Goal: Task Accomplishment & Management: Use online tool/utility

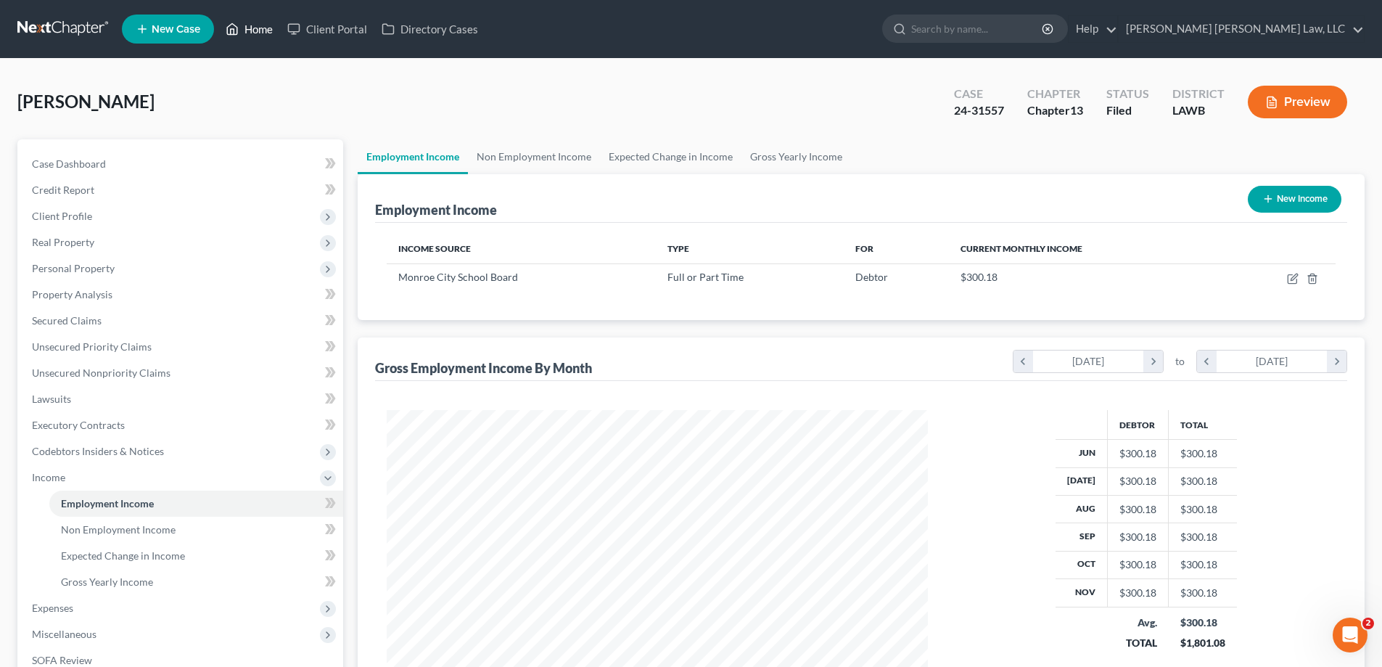
scroll to position [271, 570]
click at [267, 24] on link "Home" at bounding box center [249, 29] width 62 height 26
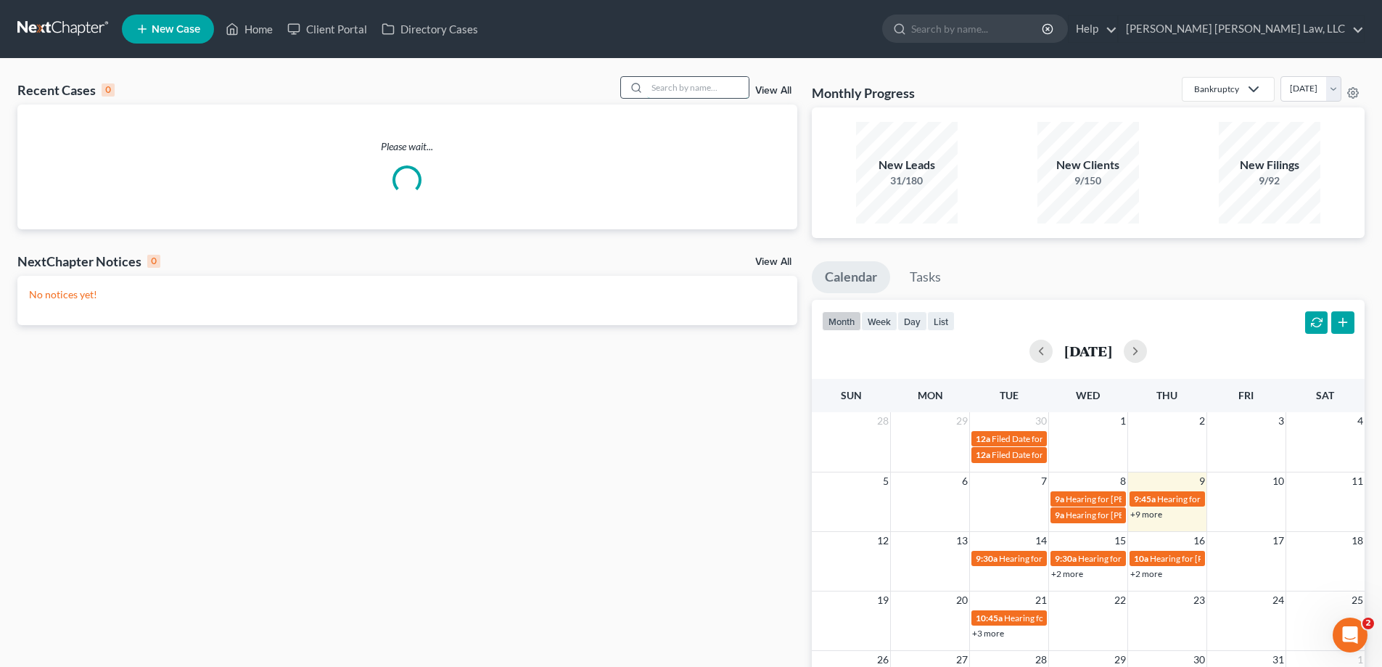
click at [714, 86] on input "search" at bounding box center [698, 87] width 102 height 21
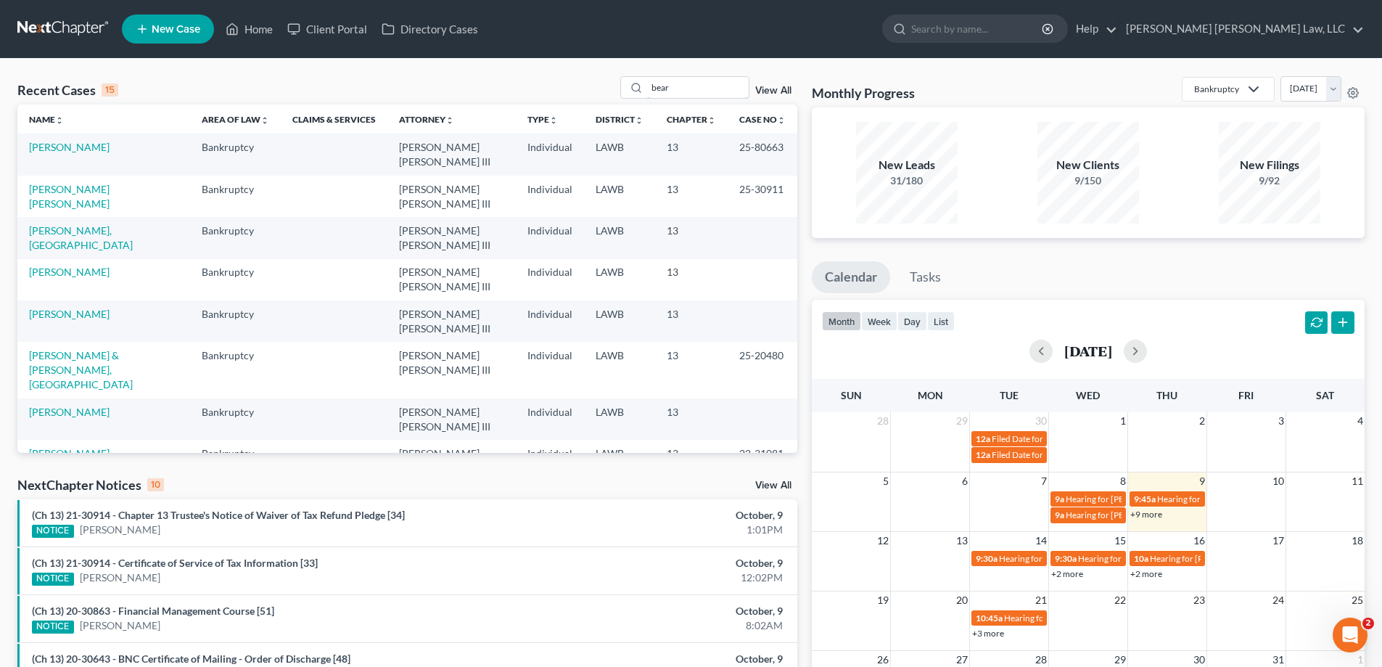
drag, startPoint x: 681, startPoint y: 94, endPoint x: 491, endPoint y: 73, distance: 191.2
click at [491, 73] on div "Recent Cases 15 bear View All Name unfold_more expand_more expand_less Area of …" at bounding box center [691, 538] width 1382 height 959
type input "25-30816"
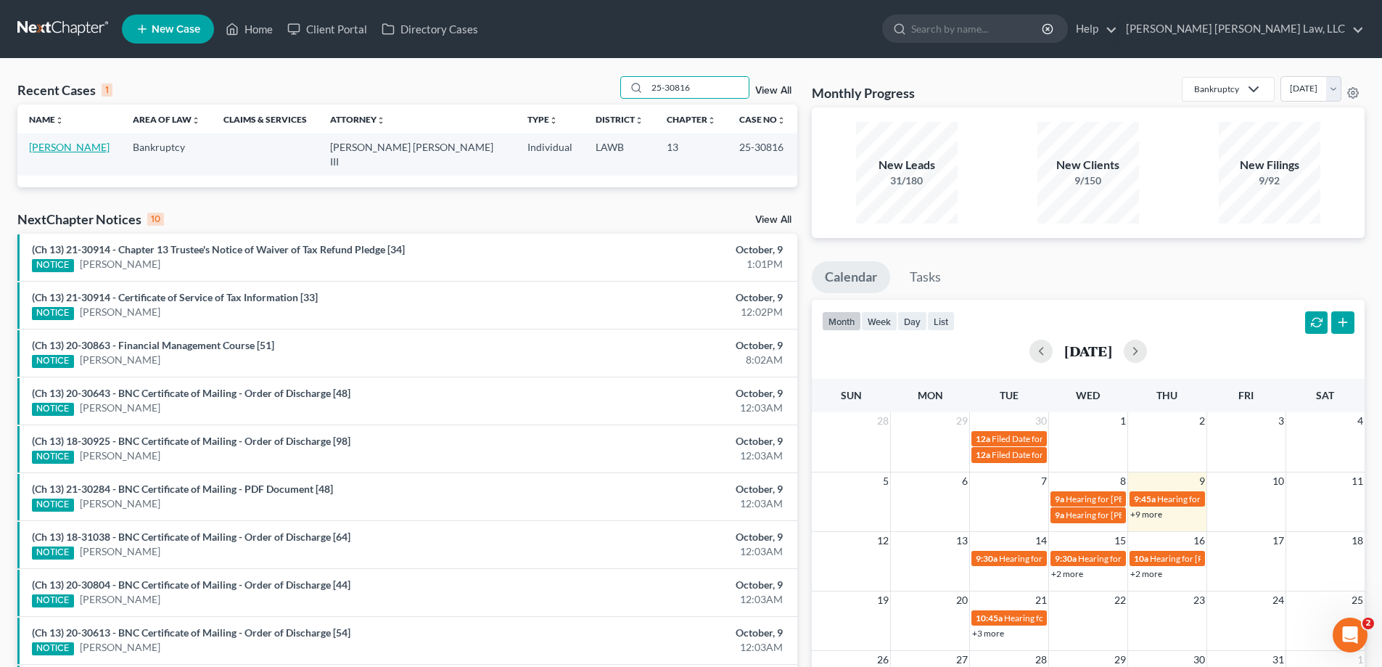
click at [57, 151] on link "[PERSON_NAME]" at bounding box center [69, 147] width 81 height 12
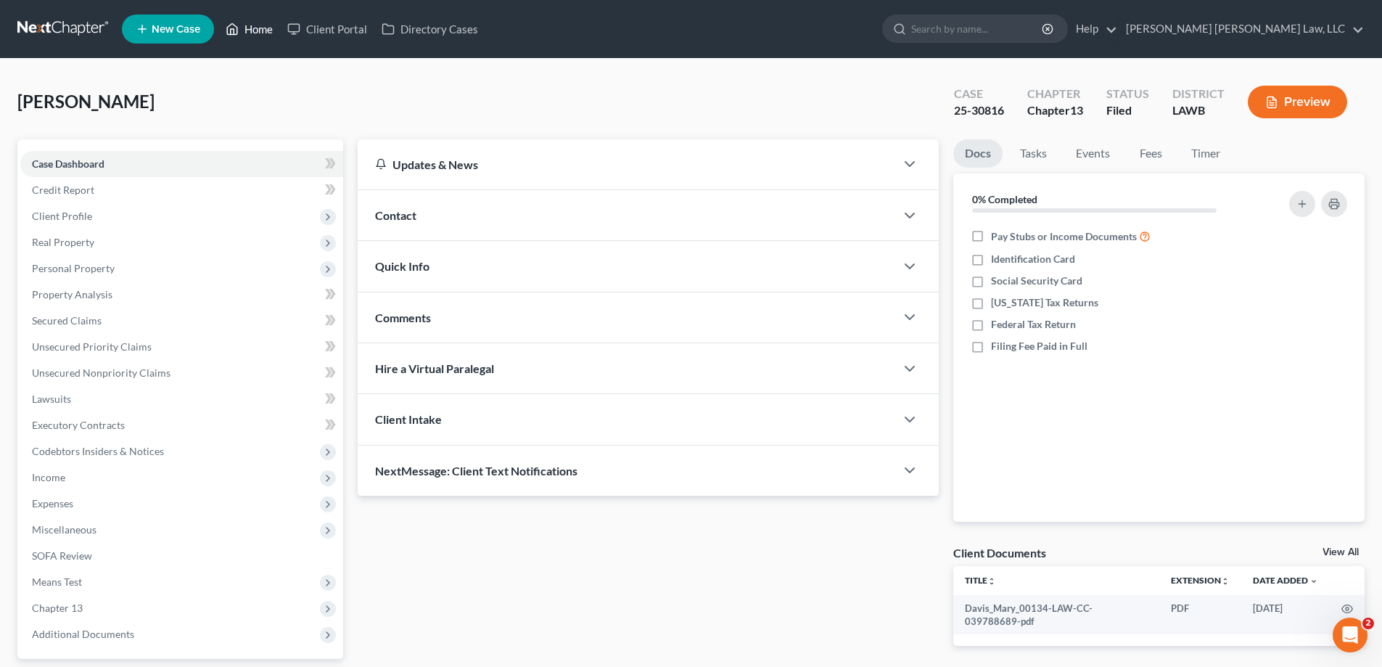
click at [266, 31] on link "Home" at bounding box center [249, 29] width 62 height 26
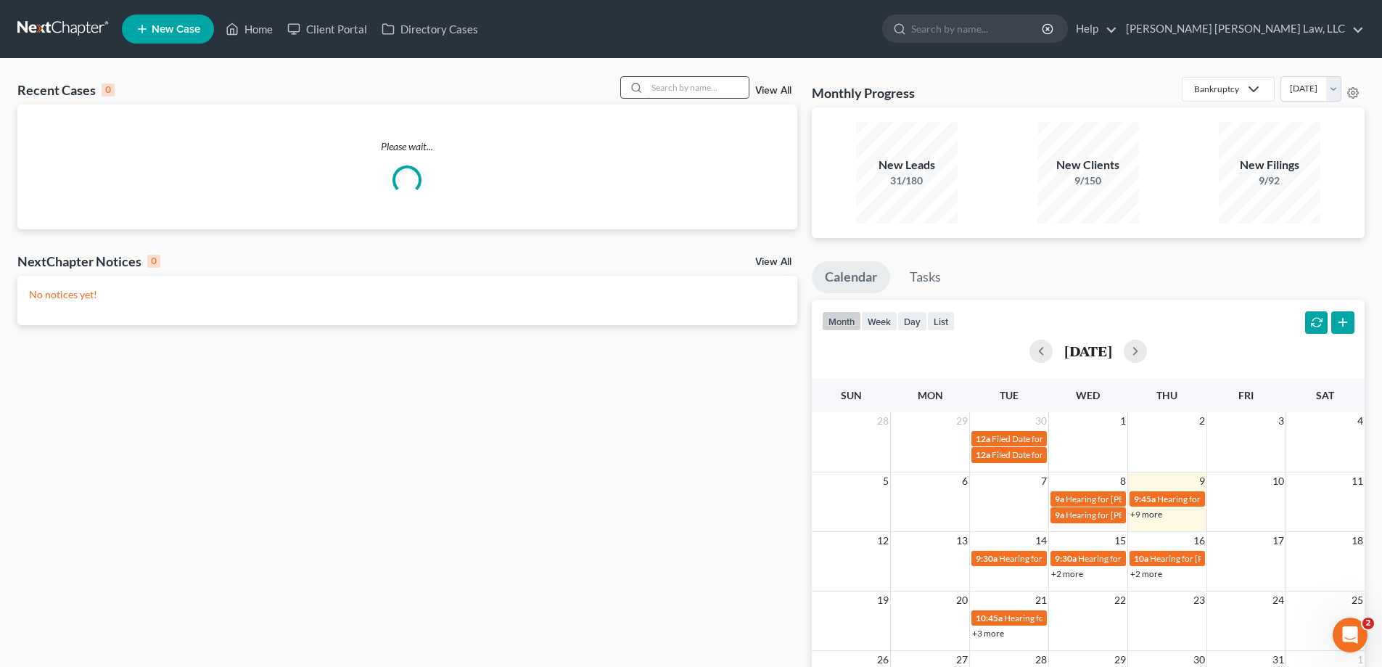
click at [703, 95] on input "search" at bounding box center [698, 87] width 102 height 21
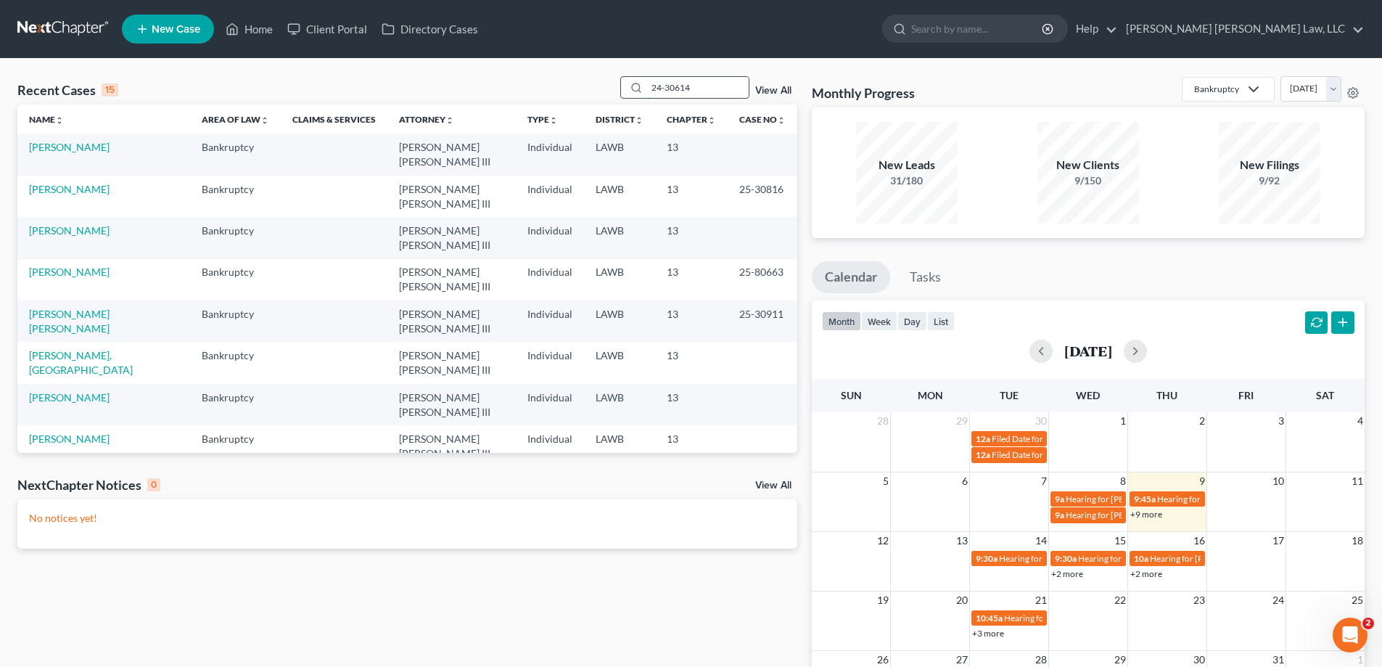
type input "24-30614"
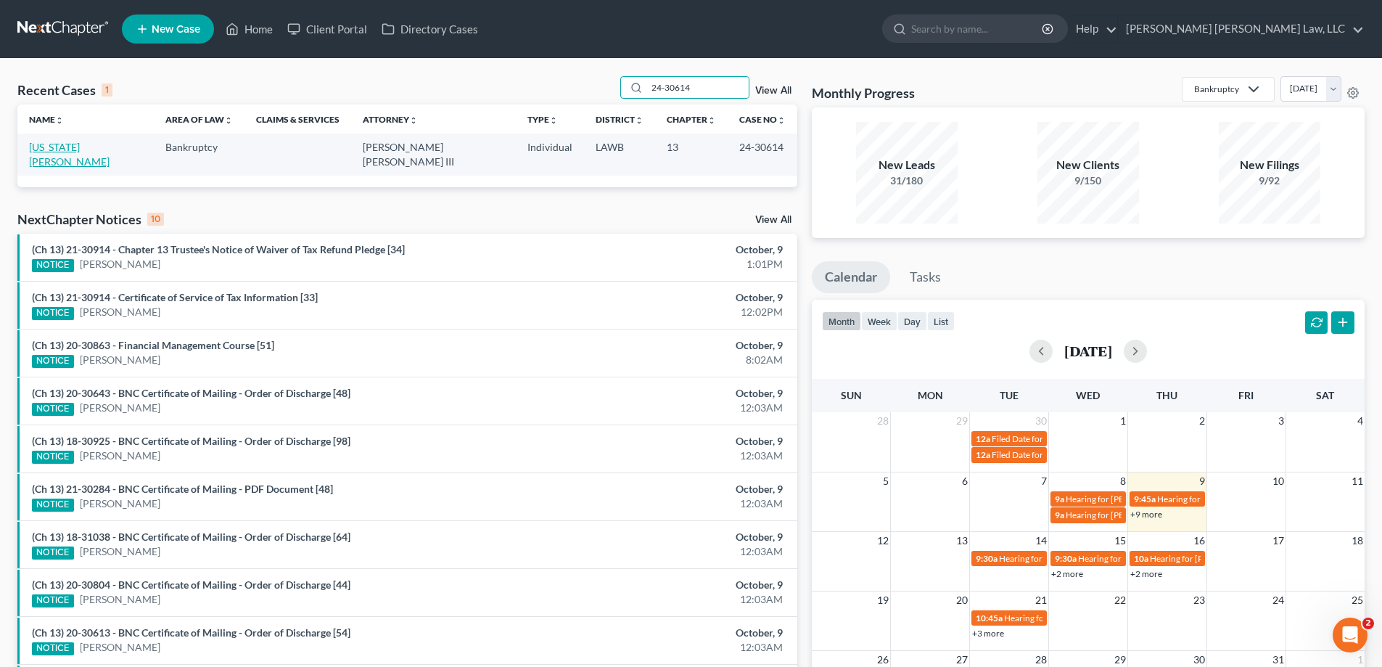
click at [39, 153] on link "[US_STATE][PERSON_NAME]" at bounding box center [69, 154] width 81 height 27
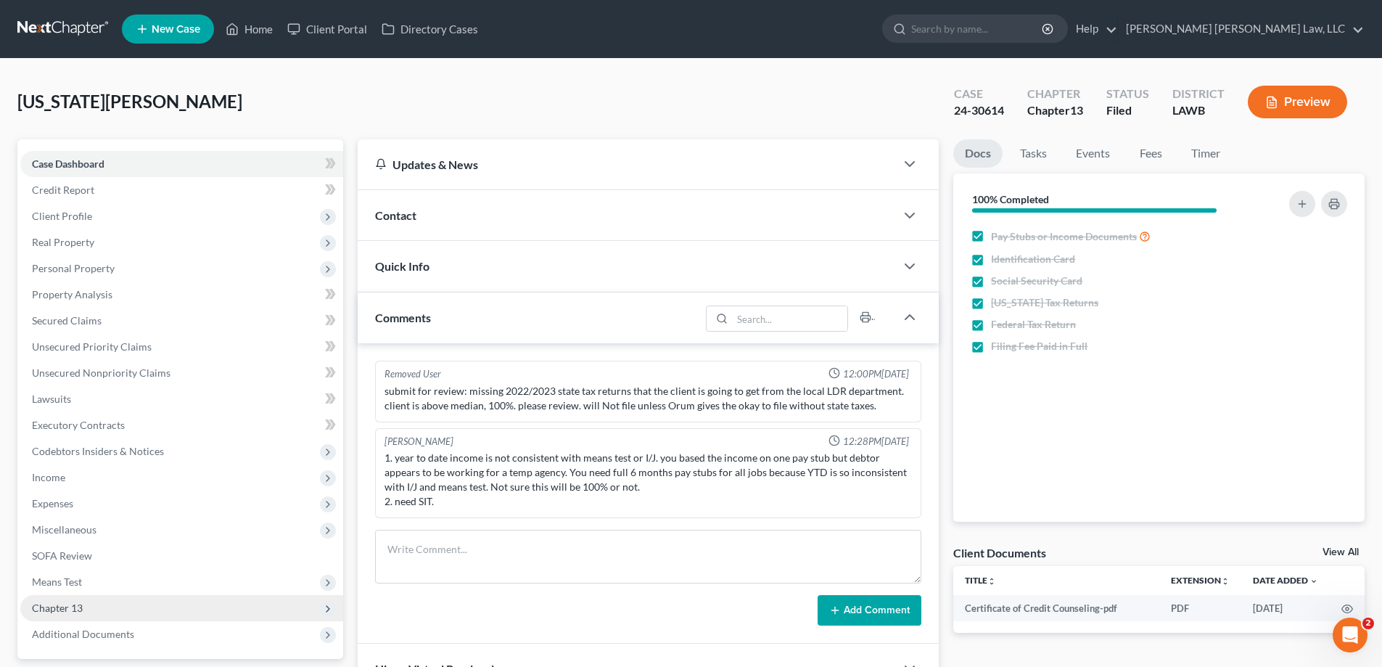
scroll to position [185, 0]
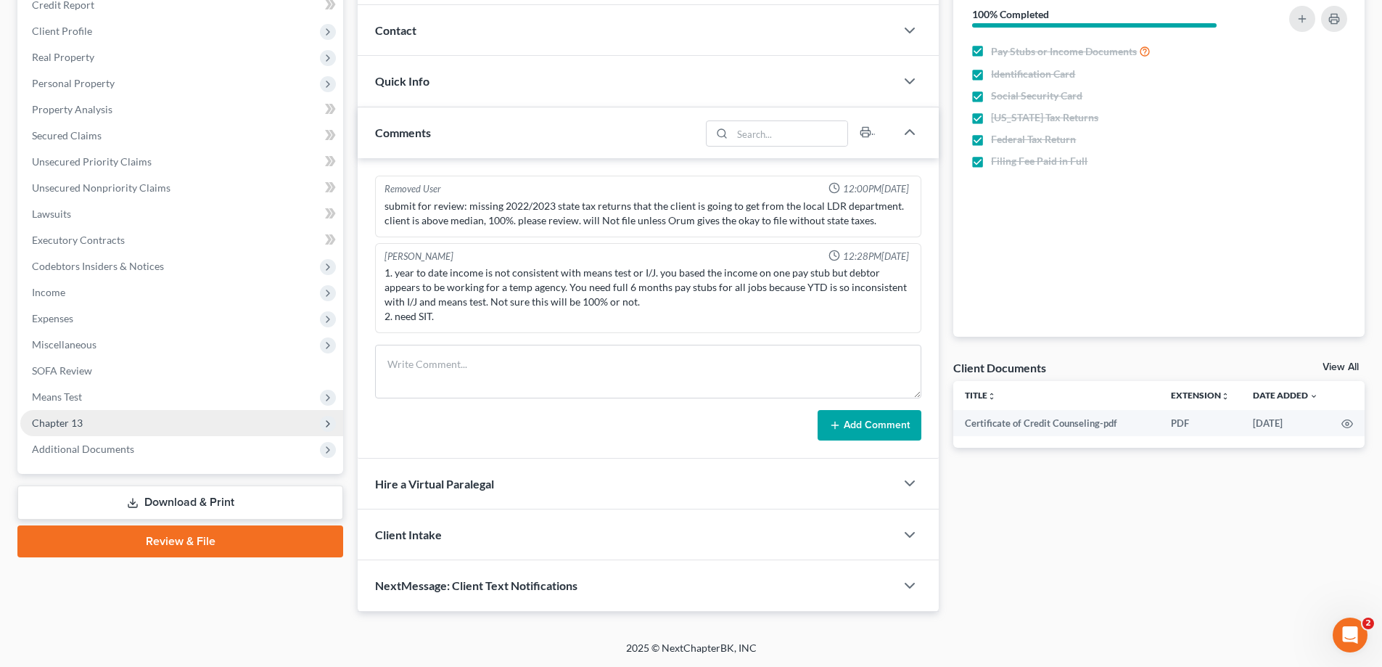
click at [65, 426] on span "Chapter 13" at bounding box center [57, 423] width 51 height 12
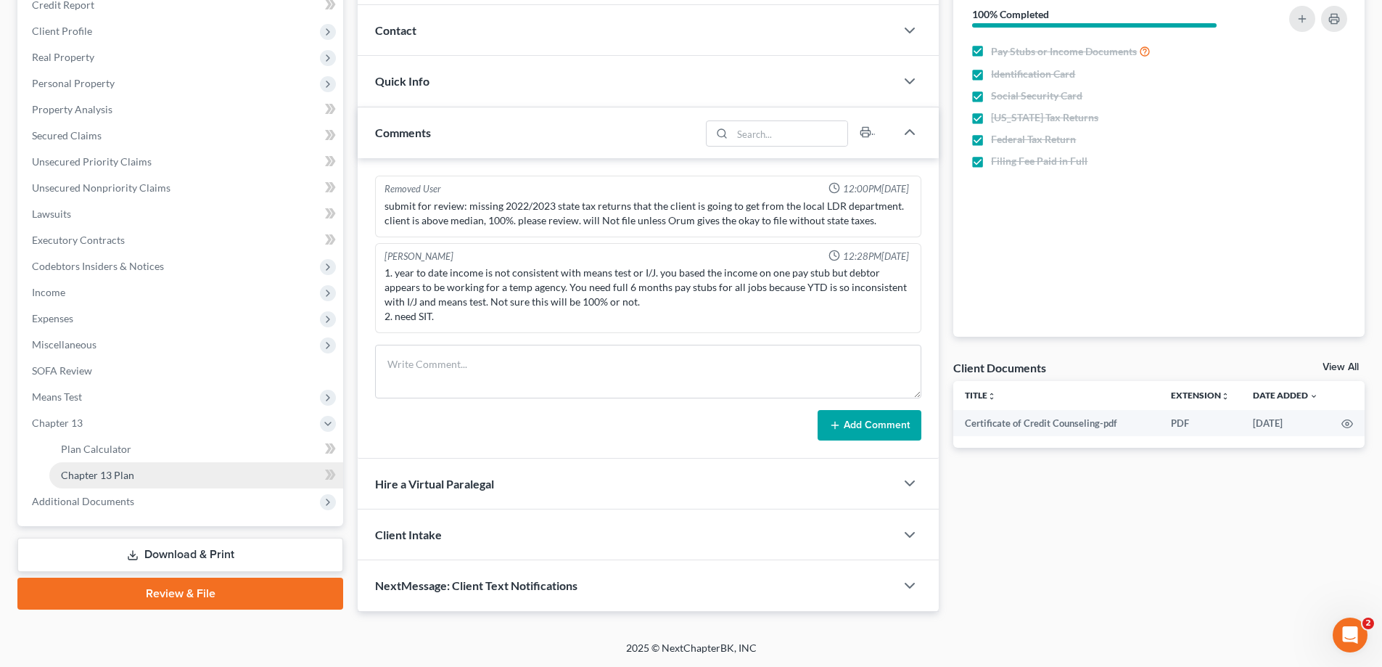
click at [133, 476] on span "Chapter 13 Plan" at bounding box center [97, 475] width 73 height 12
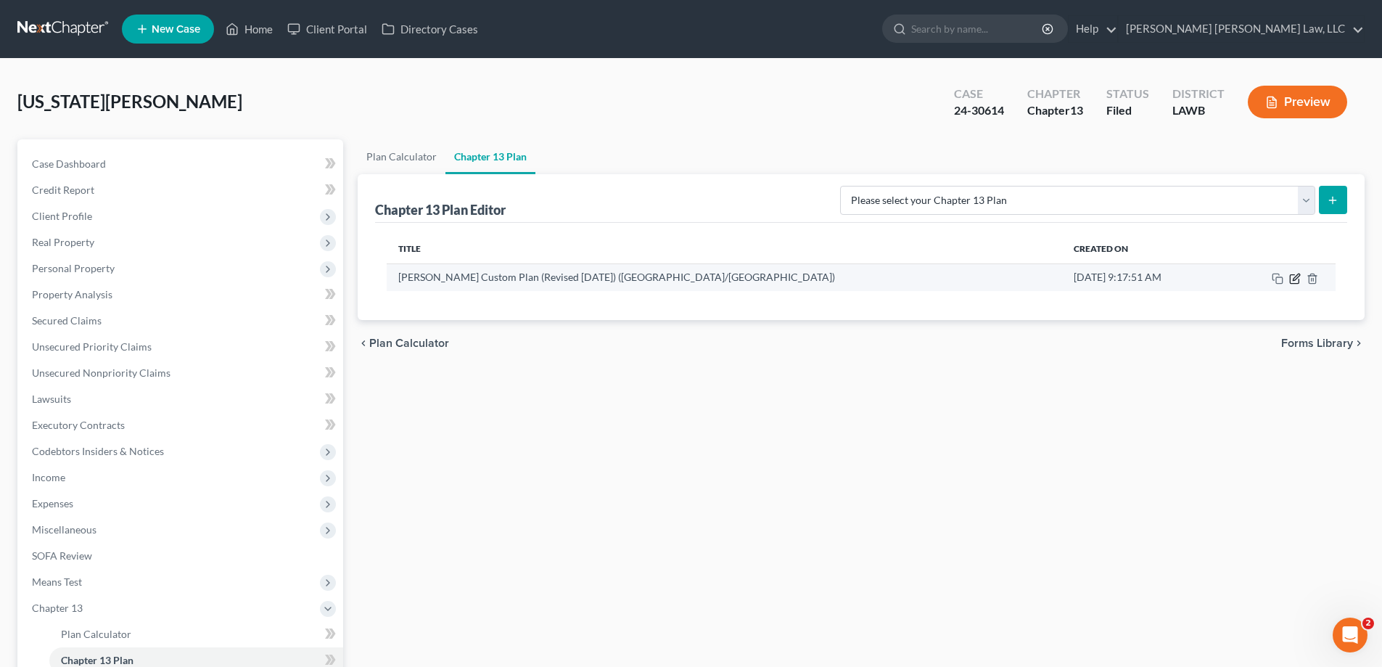
click at [1297, 281] on icon "button" at bounding box center [1296, 279] width 12 height 12
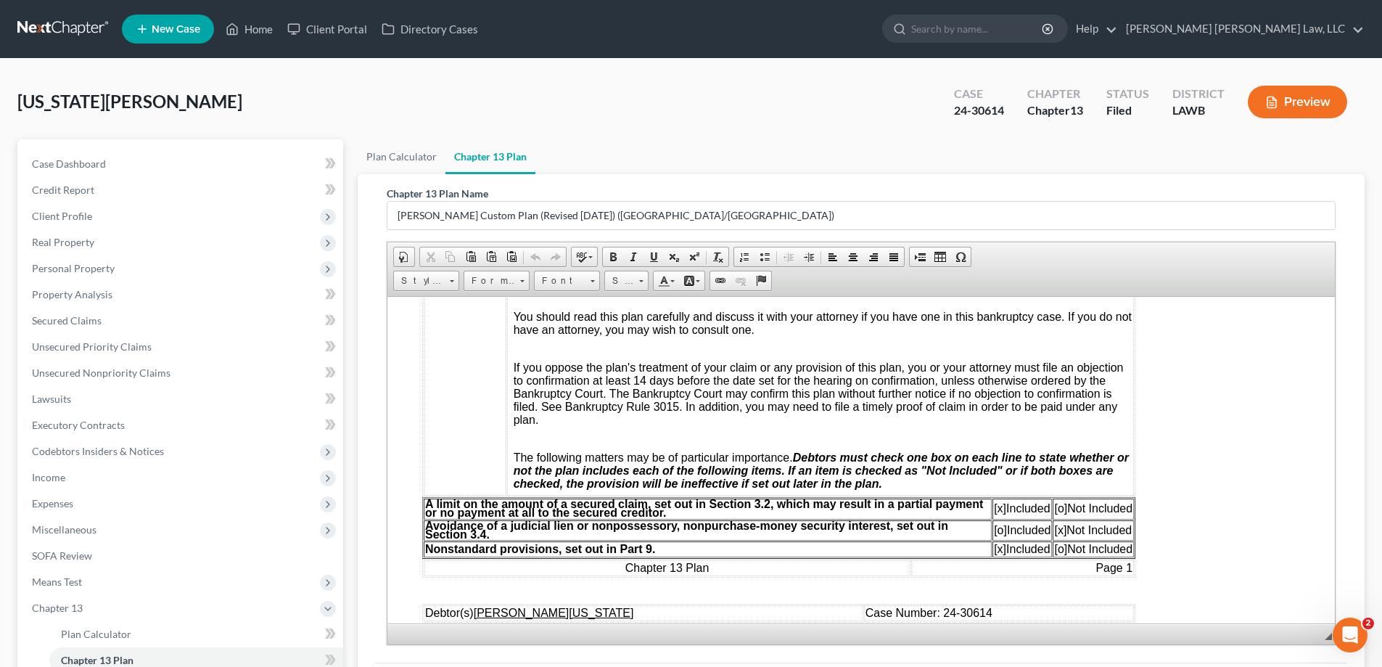
scroll to position [508, 0]
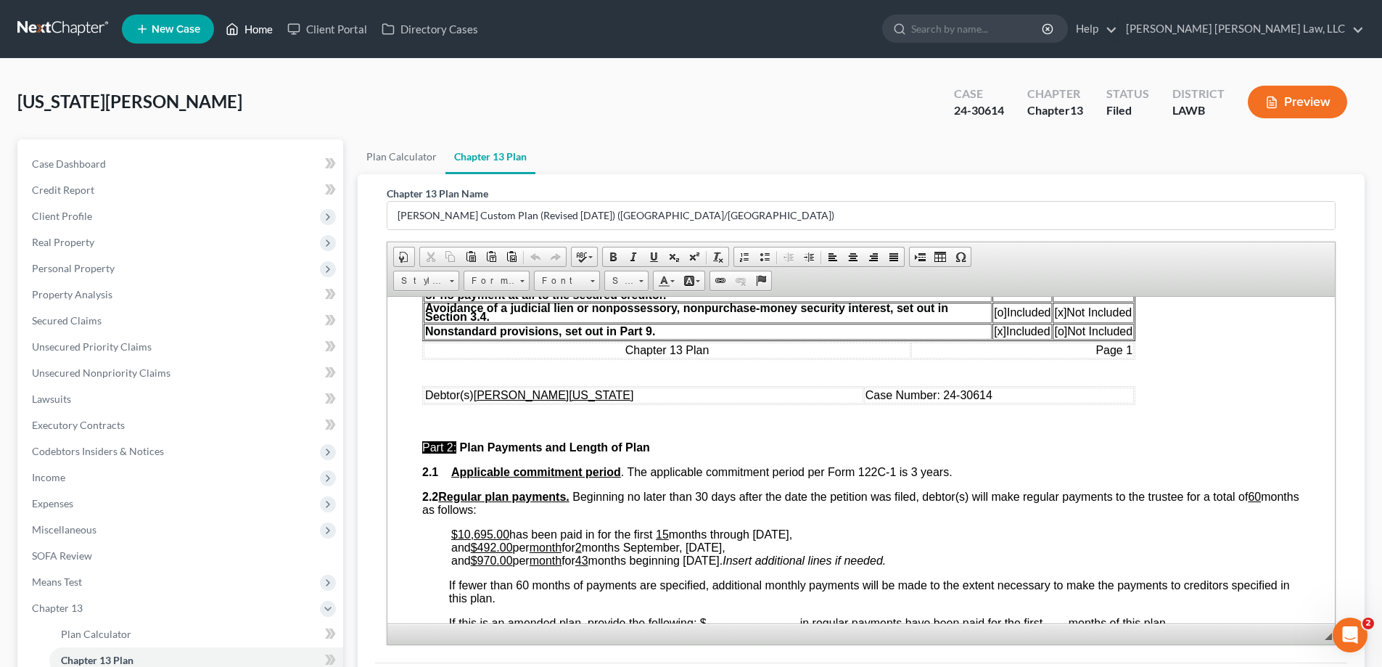
click at [250, 28] on link "Home" at bounding box center [249, 29] width 62 height 26
